Goal: Transaction & Acquisition: Purchase product/service

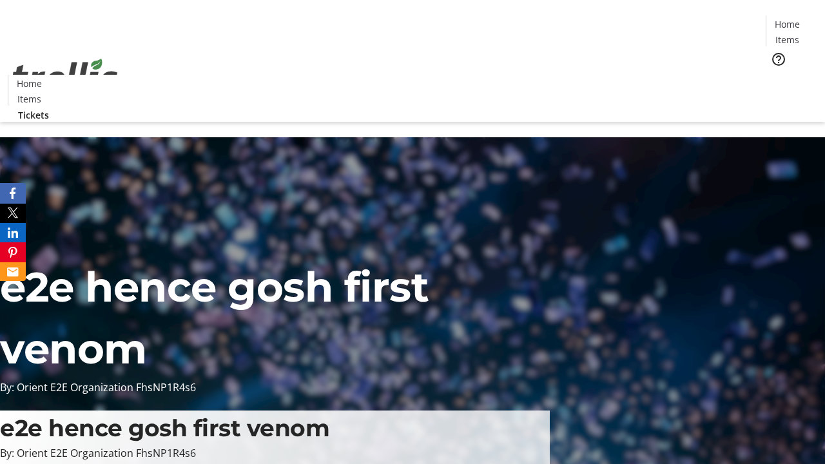
click at [776, 75] on span "Tickets" at bounding box center [791, 82] width 31 height 14
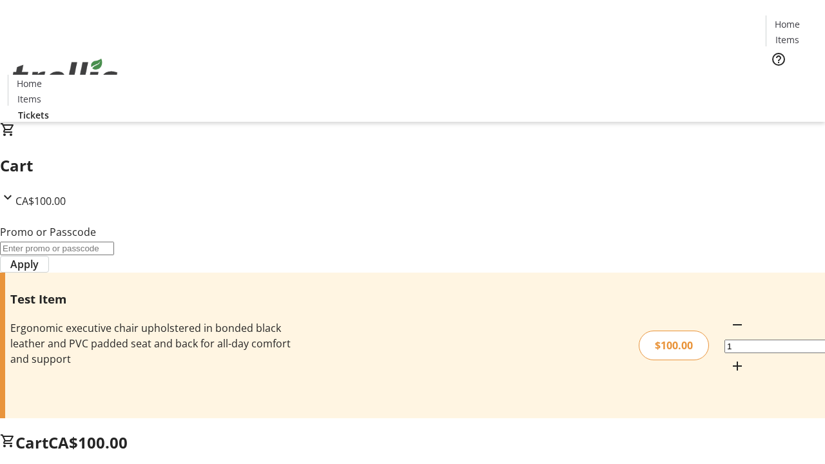
type input "FLAT"
